Goal: Complete application form

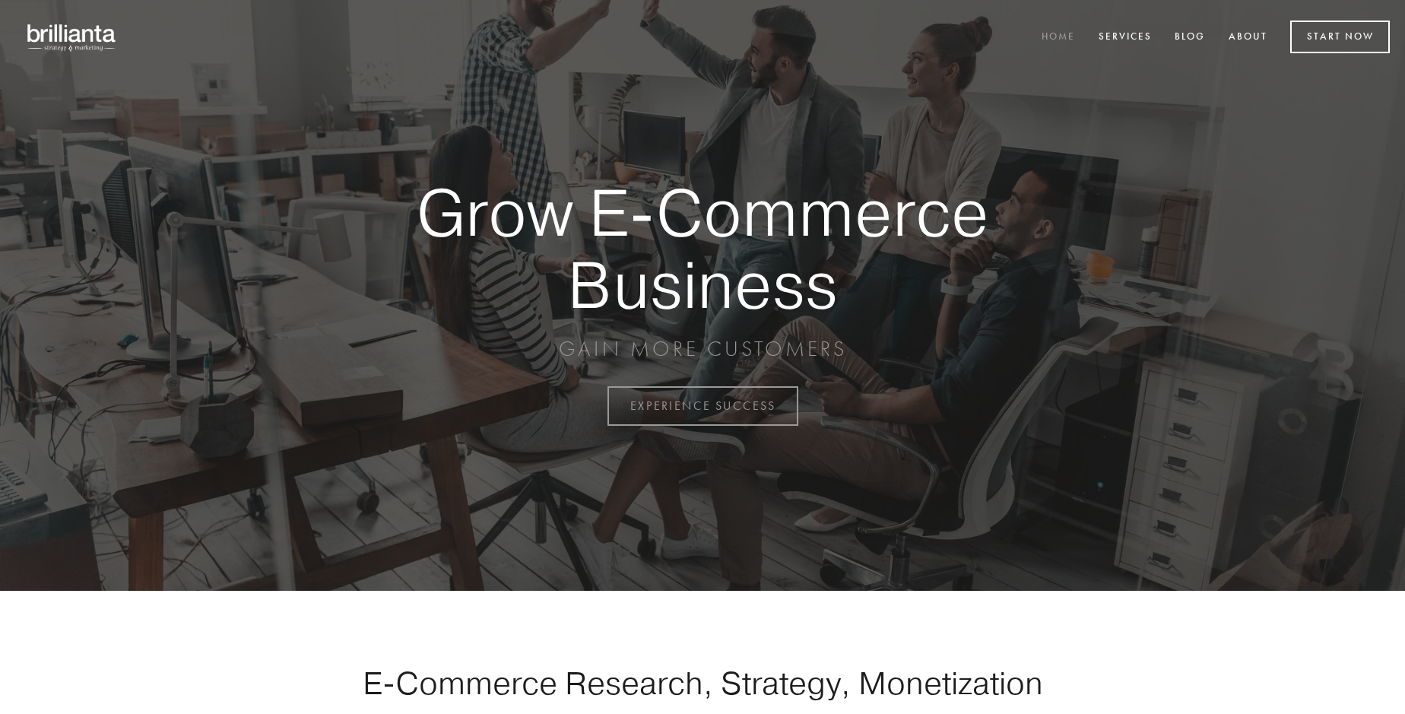
scroll to position [3985, 0]
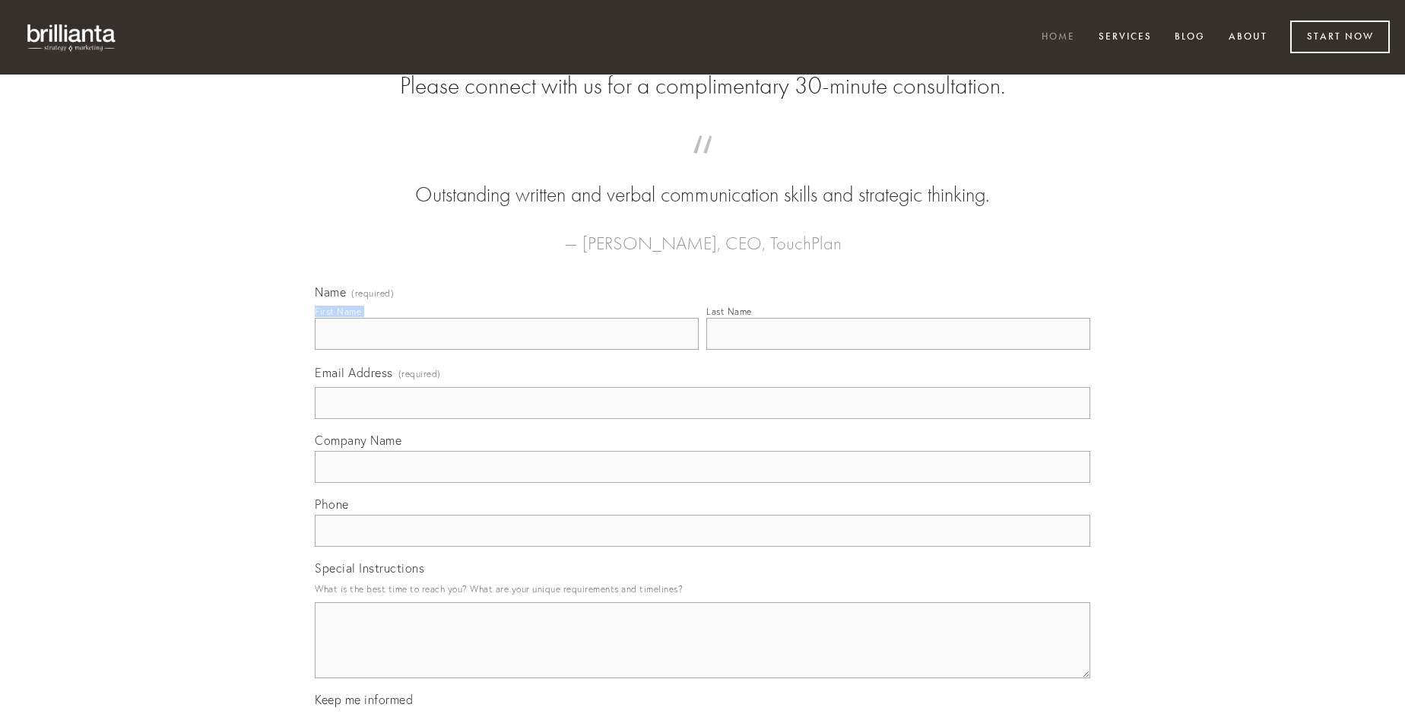
type input "[PERSON_NAME]"
click at [898, 350] on input "Last Name" at bounding box center [898, 334] width 384 height 32
type input "[PERSON_NAME]"
click at [702, 419] on input "Email Address (required)" at bounding box center [702, 403] width 775 height 32
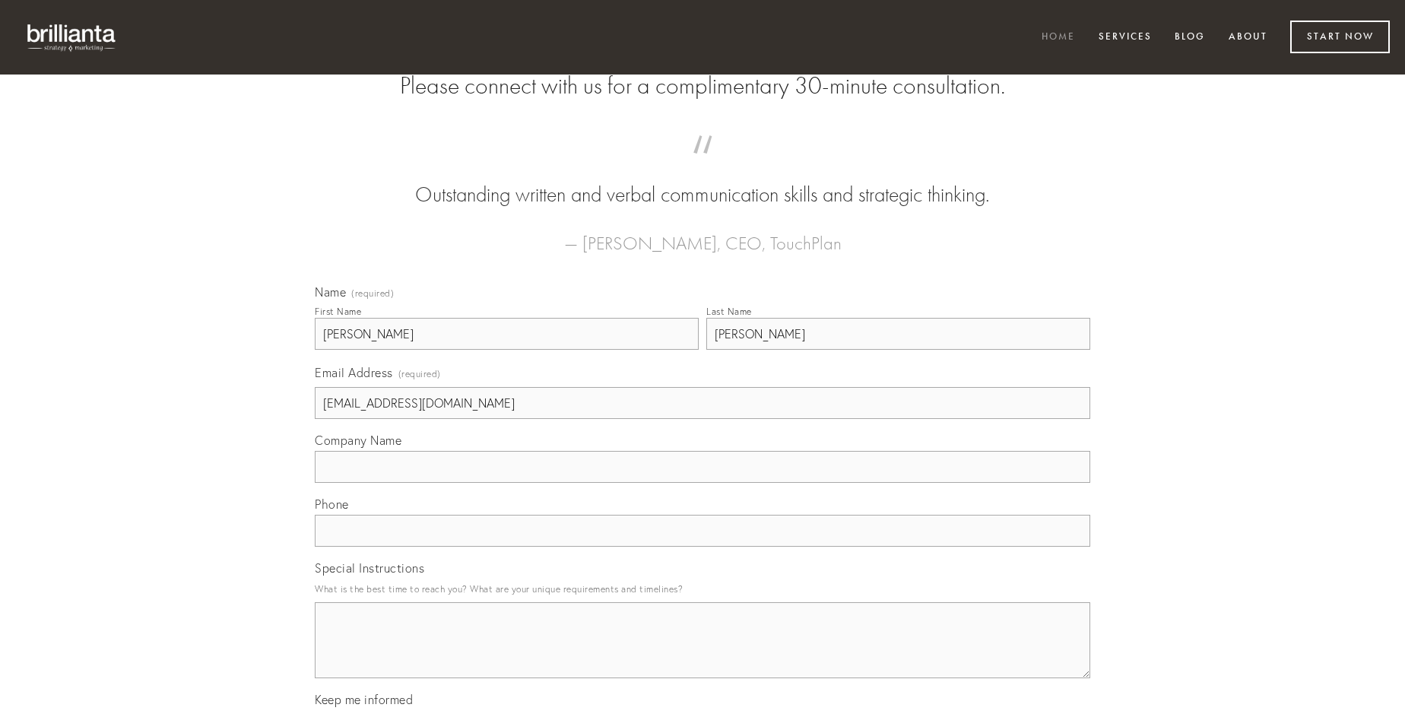
type input "[EMAIL_ADDRESS][DOMAIN_NAME]"
click at [702, 483] on input "Company Name" at bounding box center [702, 467] width 775 height 32
type input "defendo"
click at [702, 547] on input "text" at bounding box center [702, 531] width 775 height 32
click at [702, 654] on textarea "Special Instructions" at bounding box center [702, 640] width 775 height 76
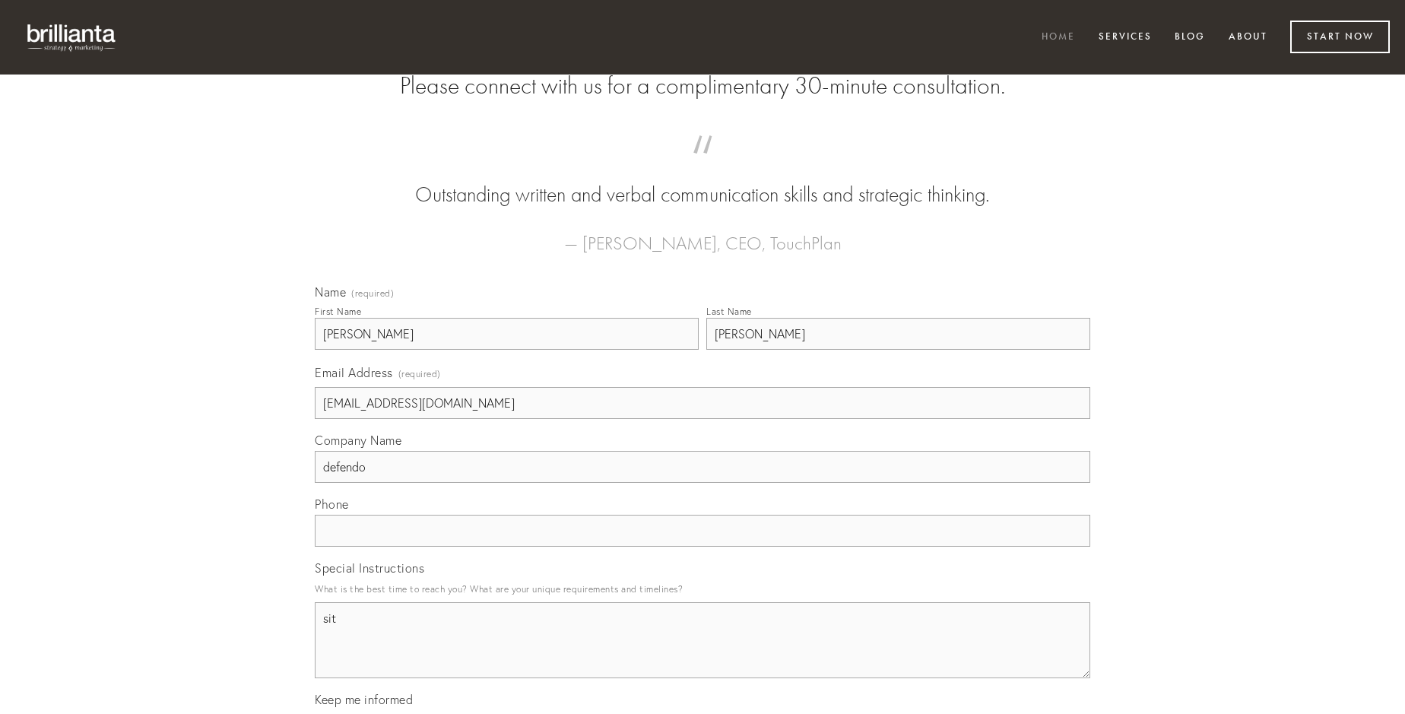
type textarea "sit"
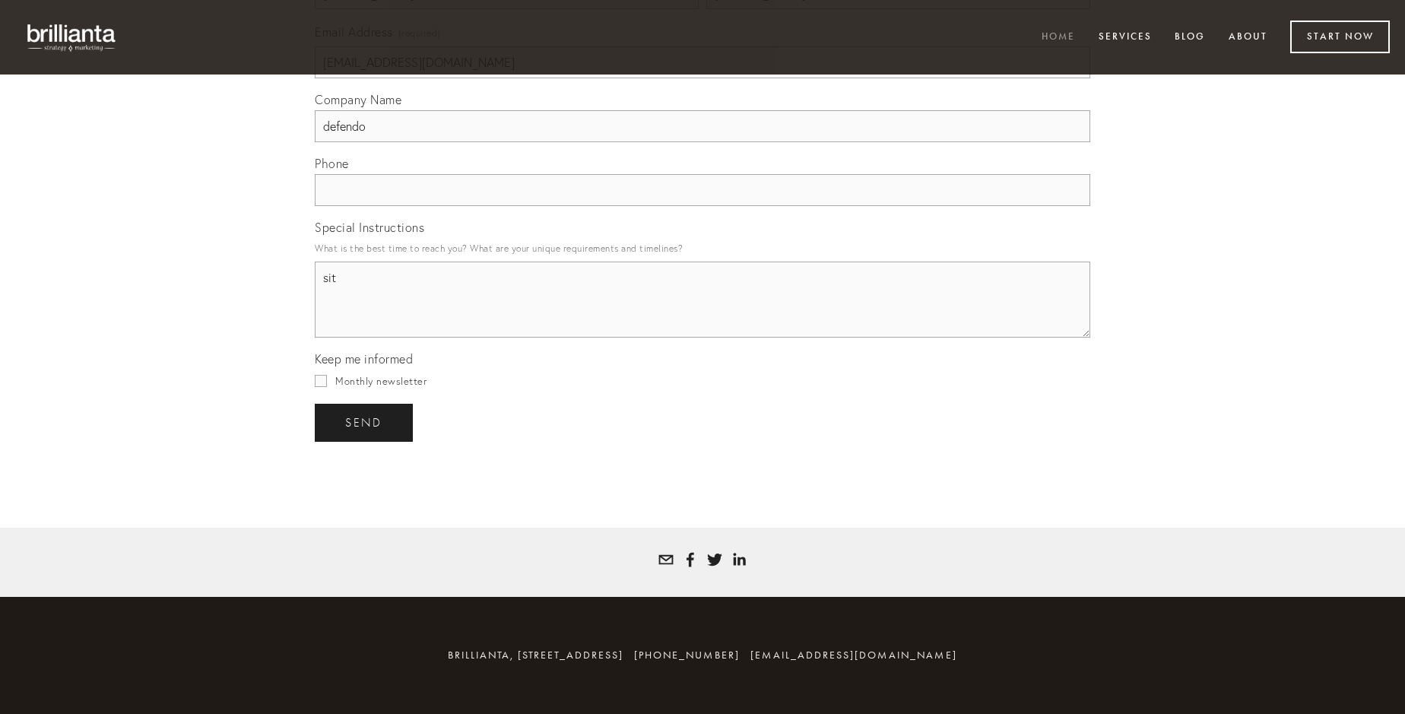
click at [365, 422] on span "send" at bounding box center [363, 423] width 37 height 14
